Goal: Task Accomplishment & Management: Understand process/instructions

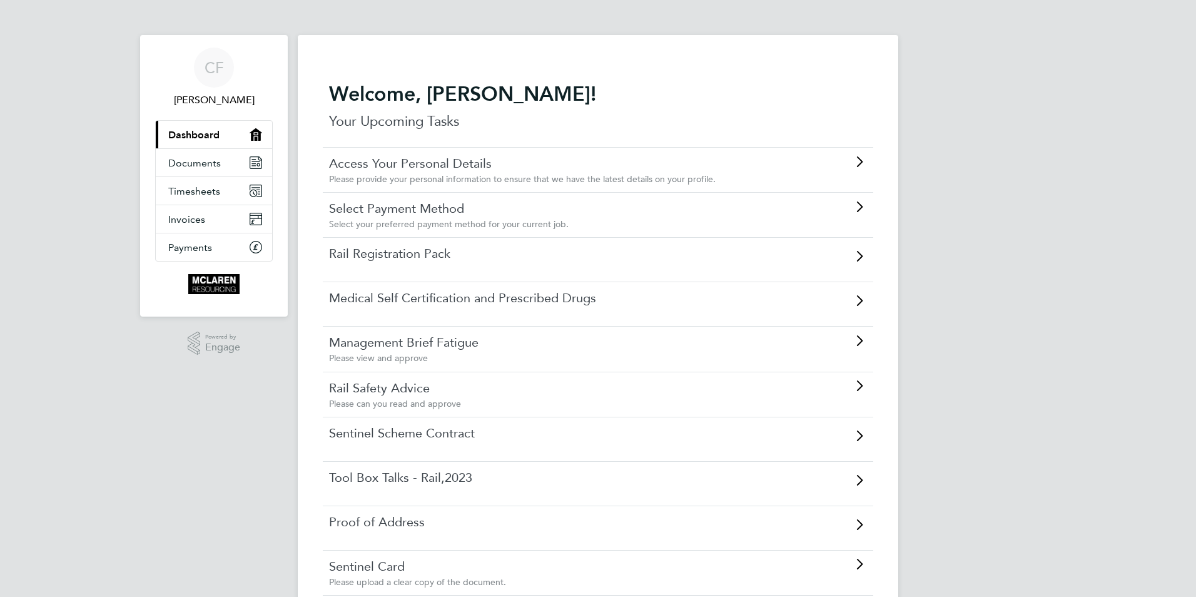
click at [451, 263] on div "Rail Registration Pack" at bounding box center [565, 254] width 473 height 18
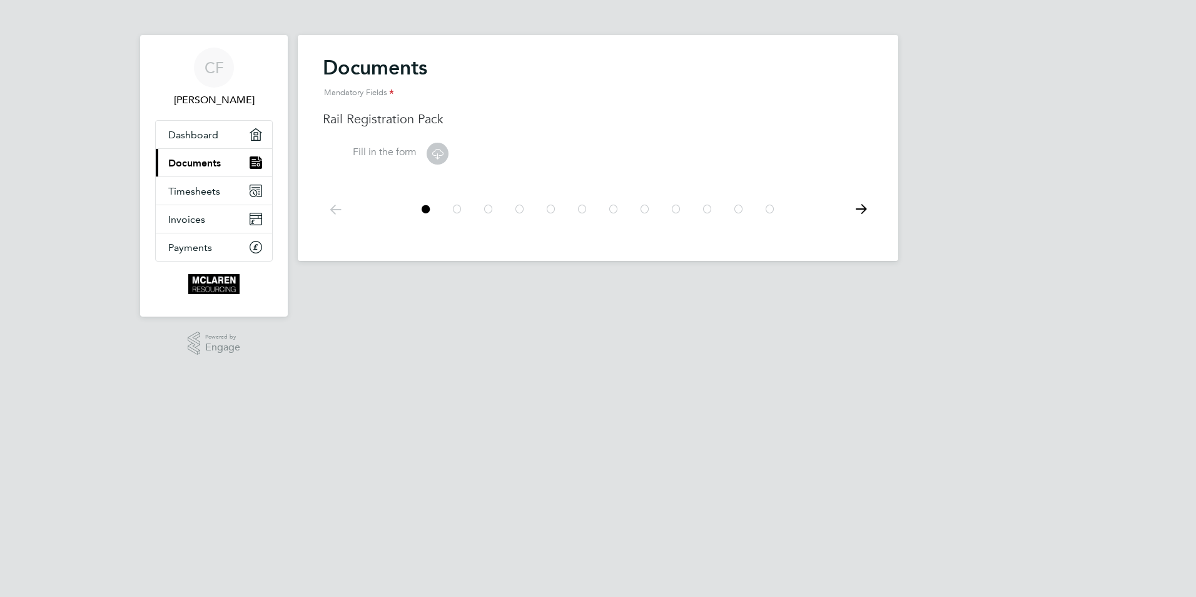
click at [866, 206] on icon at bounding box center [860, 209] width 25 height 28
click at [336, 206] on icon at bounding box center [335, 209] width 25 height 28
click at [206, 133] on span "Dashboard" at bounding box center [193, 135] width 50 height 12
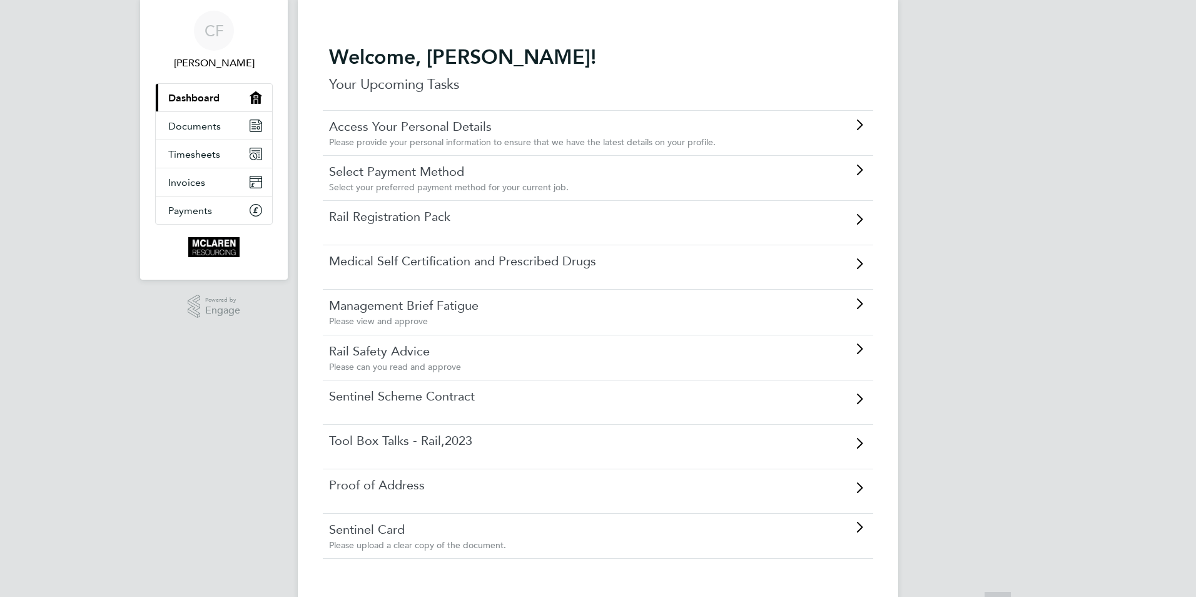
scroll to position [8, 0]
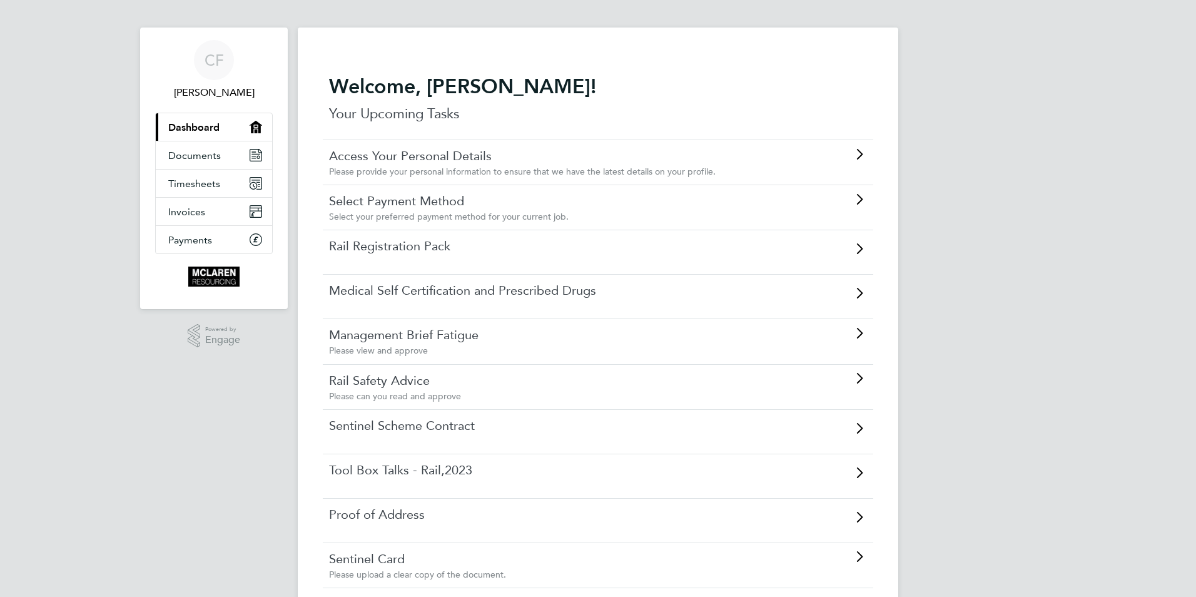
click at [466, 251] on link "Rail Registration Pack" at bounding box center [562, 246] width 467 height 16
